Goal: Task Accomplishment & Management: Use online tool/utility

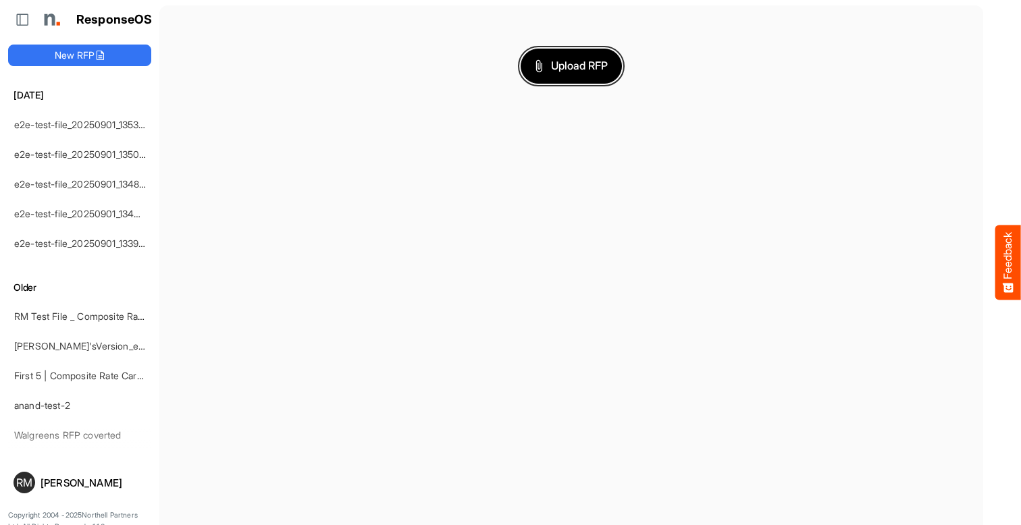
click at [571, 65] on span "Upload RFP" at bounding box center [571, 66] width 73 height 18
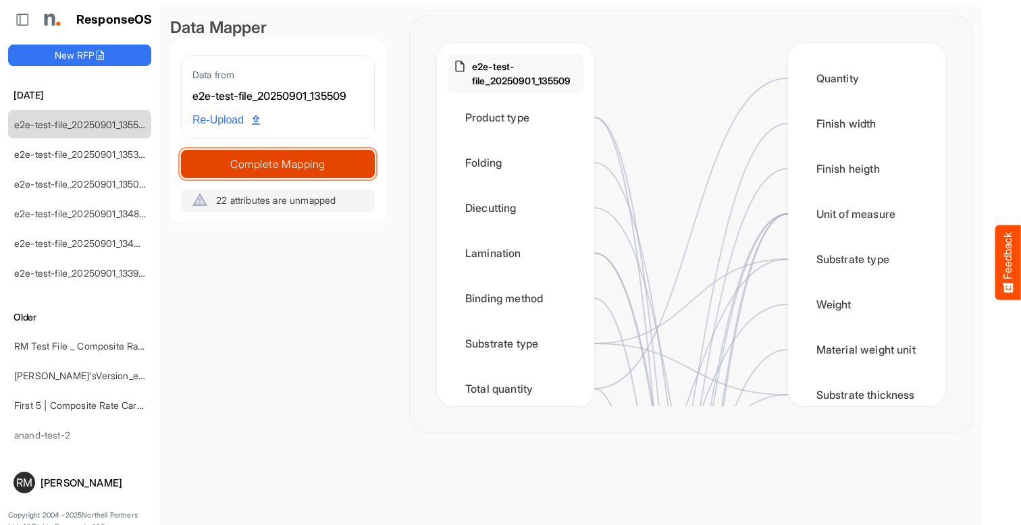
click at [277, 163] on span "Complete Mapping" at bounding box center [278, 164] width 192 height 19
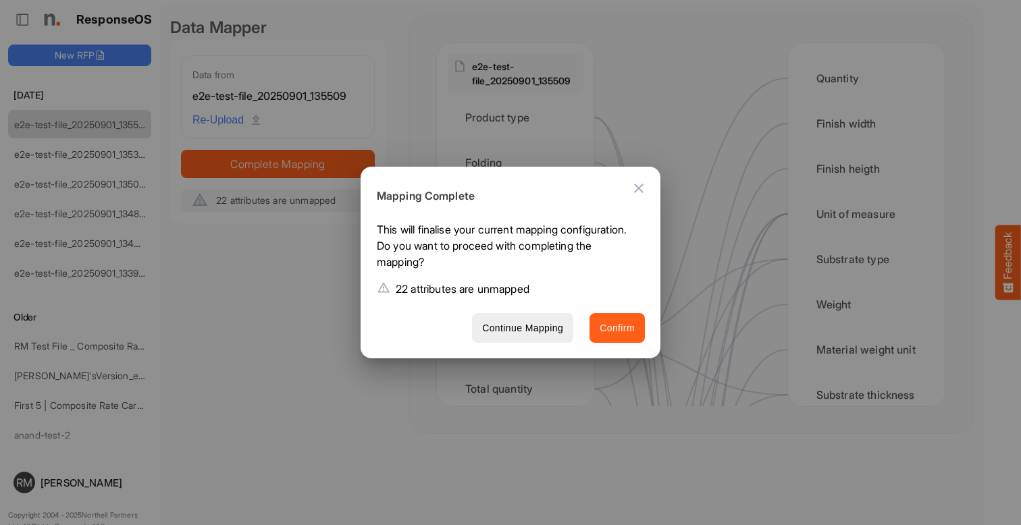
click at [617, 327] on span "Confirm" at bounding box center [616, 328] width 35 height 17
